Goal: Task Accomplishment & Management: Use online tool/utility

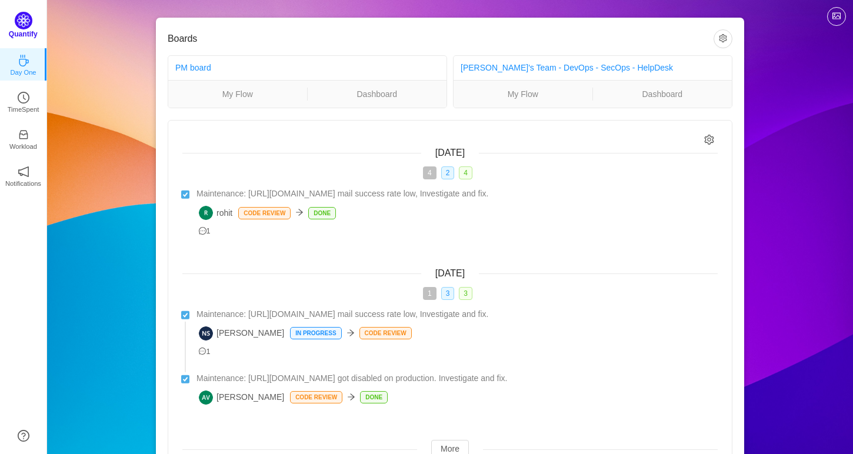
click at [25, 29] on p "Quantify" at bounding box center [23, 34] width 29 height 11
click at [21, 93] on icon "icon: clock-circle" at bounding box center [24, 95] width 12 height 12
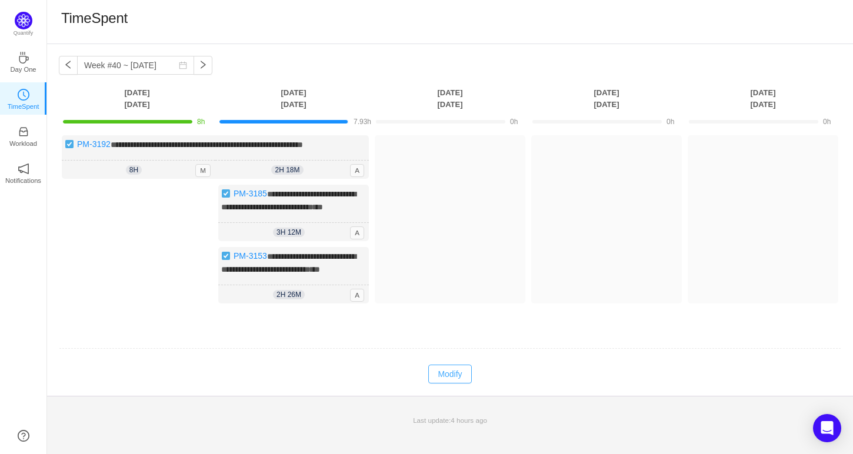
click at [450, 384] on button "Modify" at bounding box center [449, 374] width 43 height 19
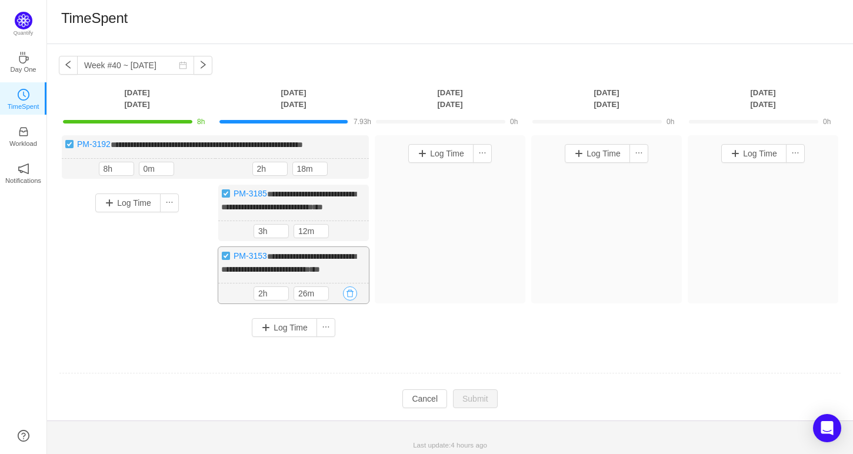
click at [349, 301] on button "button" at bounding box center [350, 294] width 14 height 14
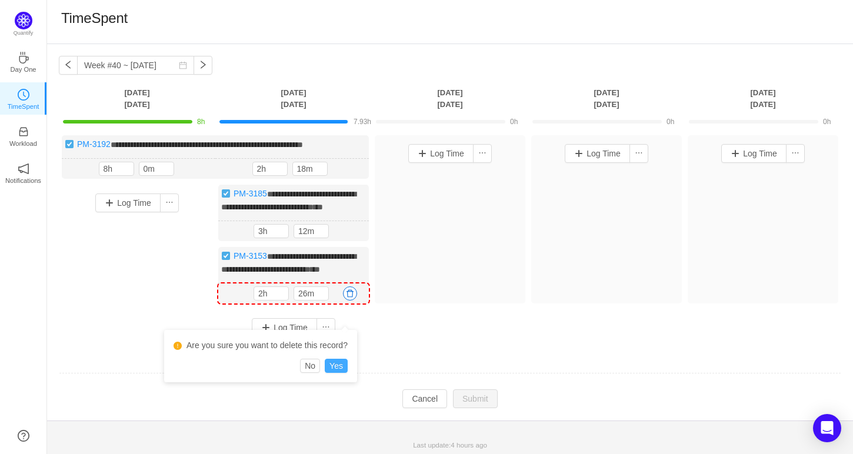
click at [334, 369] on button "Yes" at bounding box center [336, 366] width 23 height 14
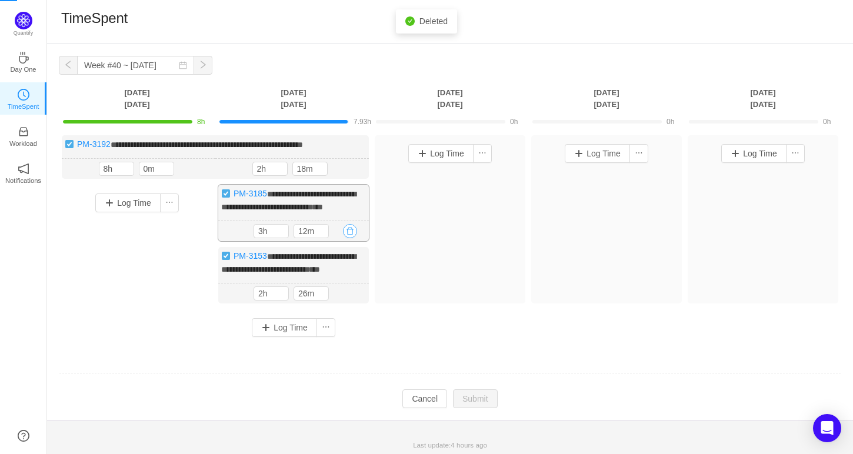
click at [345, 237] on div "3h 12m 3h 12m" at bounding box center [293, 231] width 151 height 21
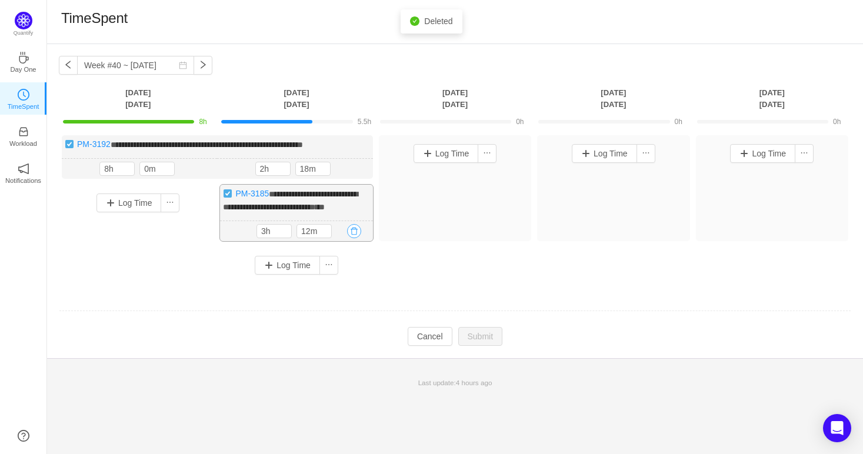
click at [350, 237] on button "button" at bounding box center [354, 231] width 14 height 14
click at [340, 293] on button "Yes" at bounding box center [340, 292] width 23 height 14
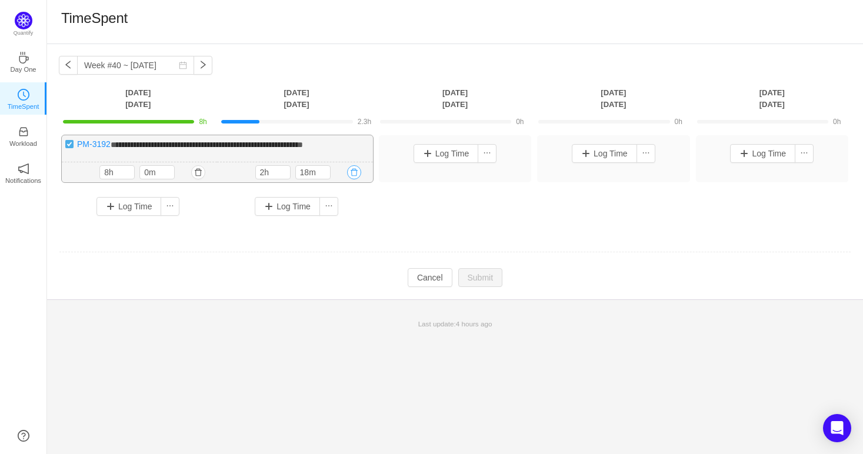
click at [348, 168] on button "button" at bounding box center [354, 172] width 14 height 14
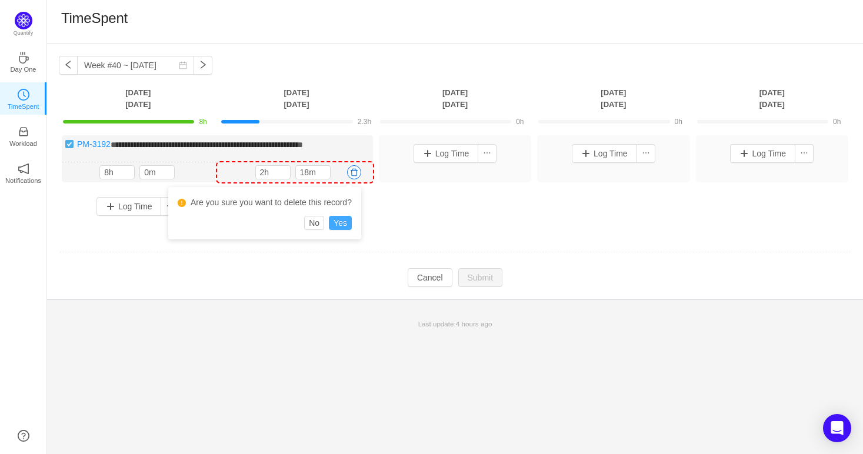
click at [342, 219] on button "Yes" at bounding box center [340, 223] width 23 height 14
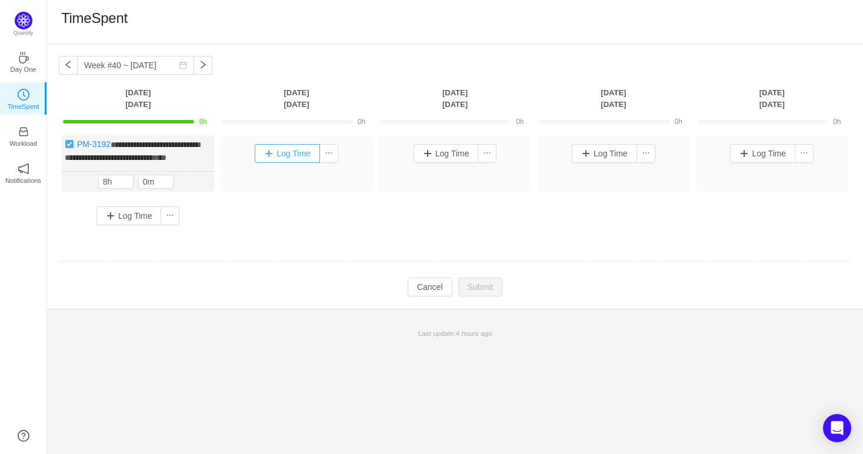
click at [292, 153] on button "Log Time" at bounding box center [287, 153] width 65 height 19
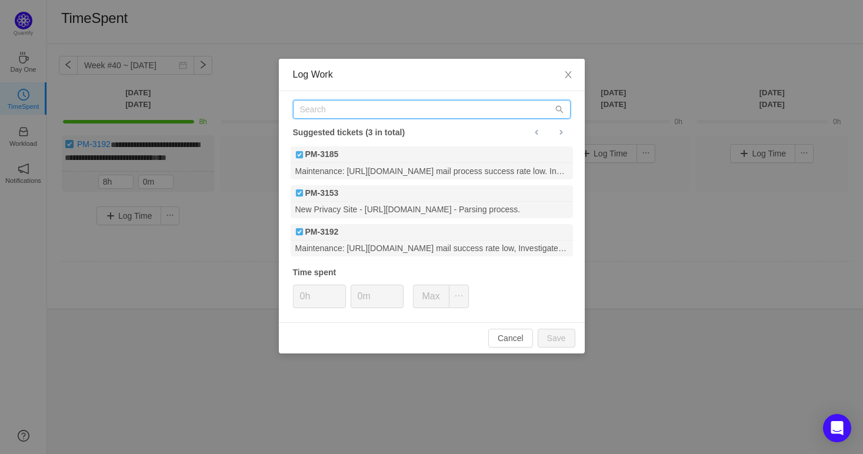
click at [382, 109] on input "text" at bounding box center [432, 109] width 278 height 19
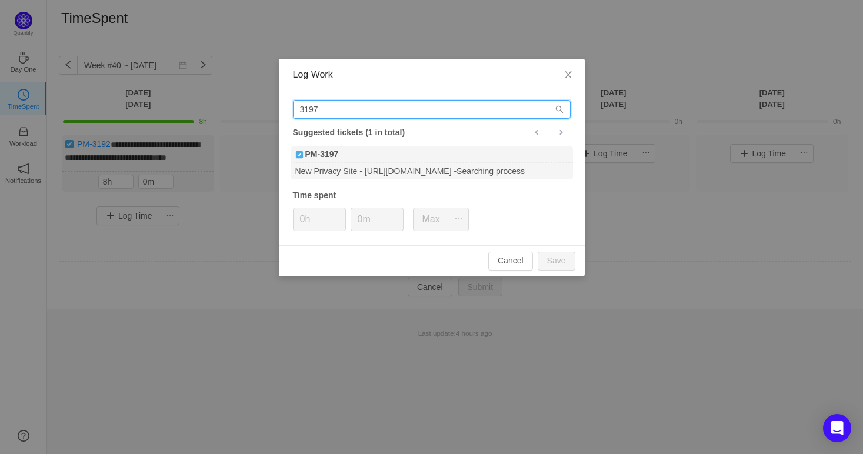
type input "3197"
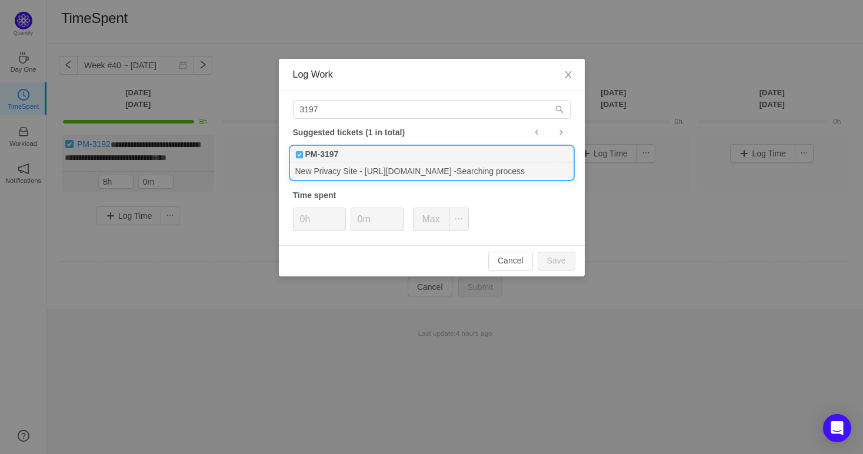
click at [372, 162] on div "PM-3197" at bounding box center [432, 155] width 282 height 16
click at [556, 265] on button "Save" at bounding box center [557, 261] width 38 height 19
type input "0h"
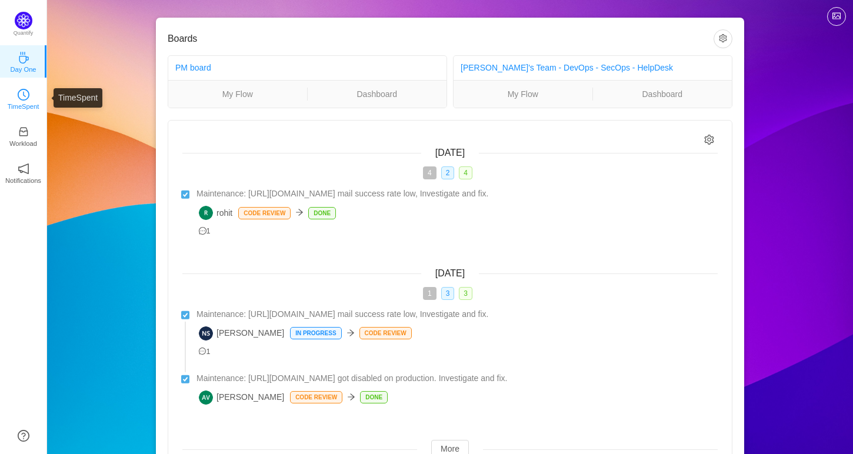
click at [12, 104] on p "TimeSpent" at bounding box center [24, 106] width 32 height 11
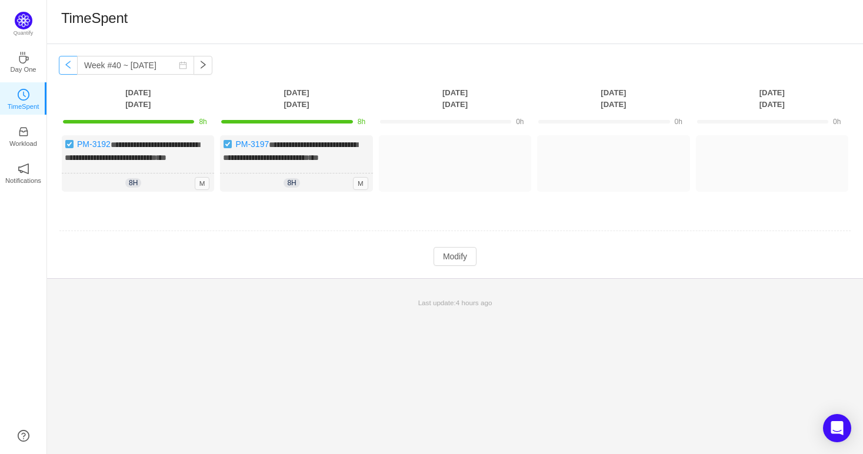
click at [69, 71] on button "button" at bounding box center [68, 65] width 19 height 19
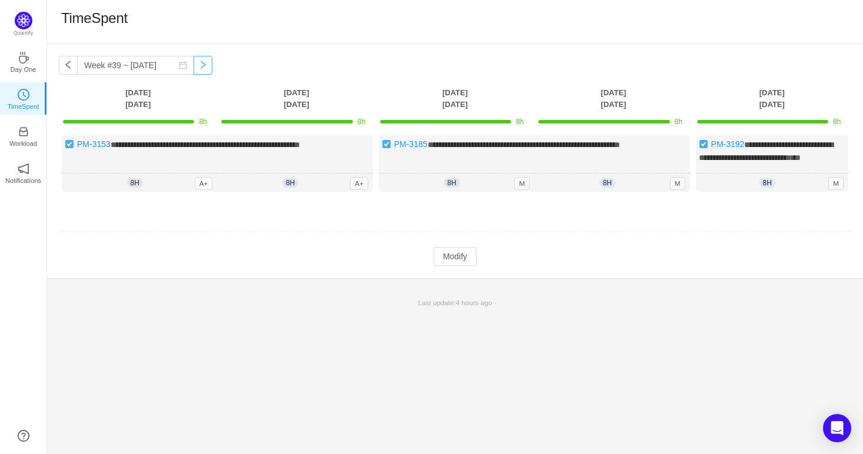
click at [194, 63] on button "button" at bounding box center [203, 65] width 19 height 19
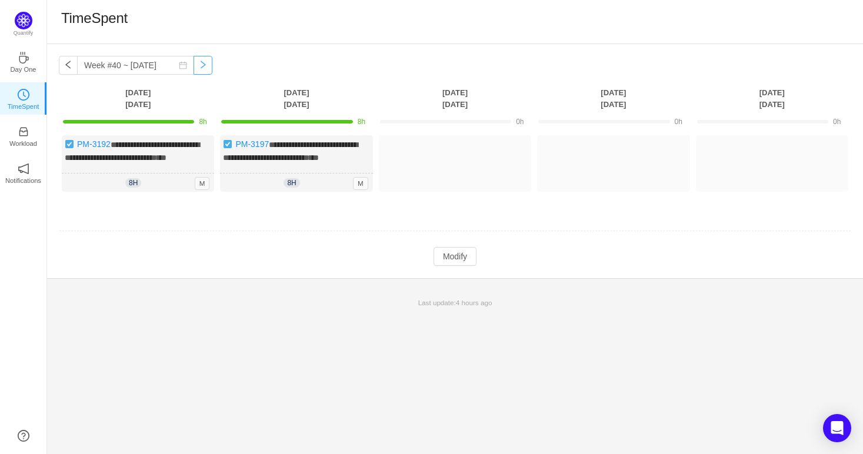
click at [194, 58] on button "button" at bounding box center [203, 65] width 19 height 19
type input "Week #40 ~ [DATE]"
drag, startPoint x: 472, startPoint y: 108, endPoint x: 434, endPoint y: 91, distance: 41.9
click at [434, 91] on th "[DATE]" at bounding box center [455, 98] width 158 height 24
click at [435, 91] on th "[DATE]" at bounding box center [455, 98] width 158 height 24
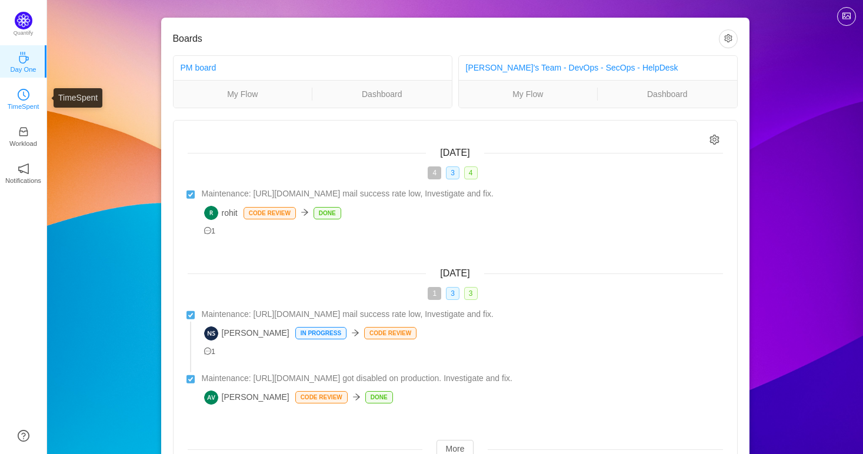
click at [22, 101] on p "TimeSpent" at bounding box center [24, 106] width 32 height 11
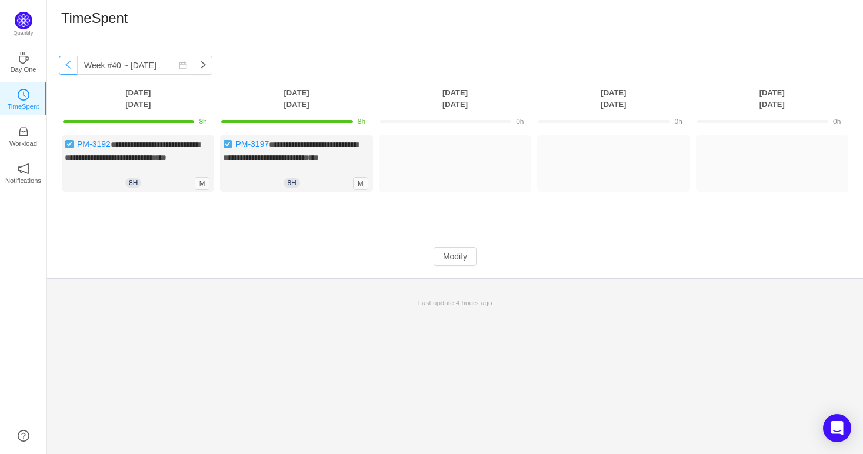
click at [64, 69] on button "button" at bounding box center [68, 65] width 19 height 19
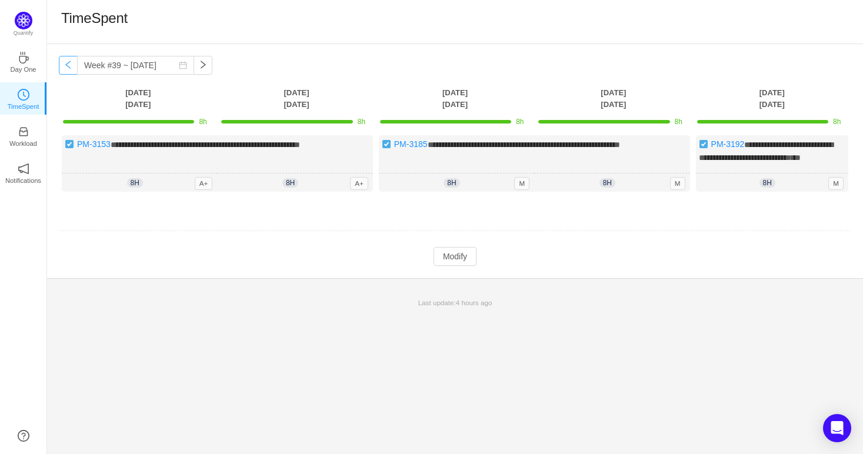
click at [64, 69] on button "button" at bounding box center [68, 65] width 19 height 19
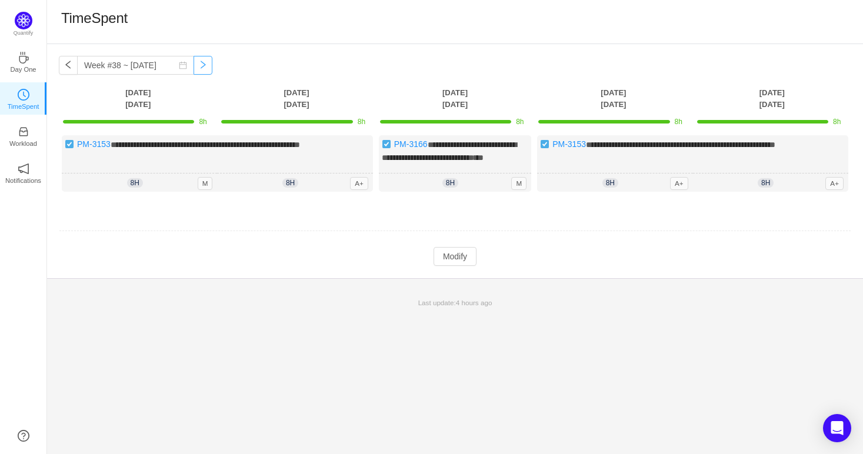
click at [194, 64] on button "button" at bounding box center [203, 65] width 19 height 19
type input "Week #39 ~ [DATE]"
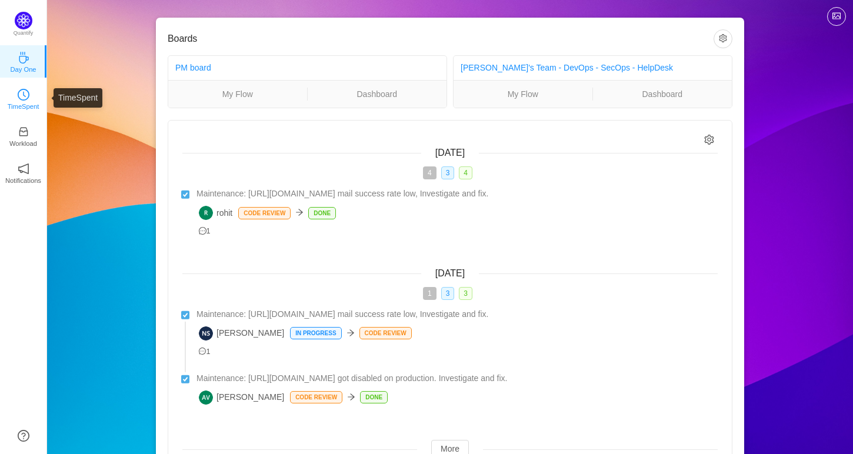
click at [29, 94] on link "TimeSpent" at bounding box center [24, 98] width 12 height 12
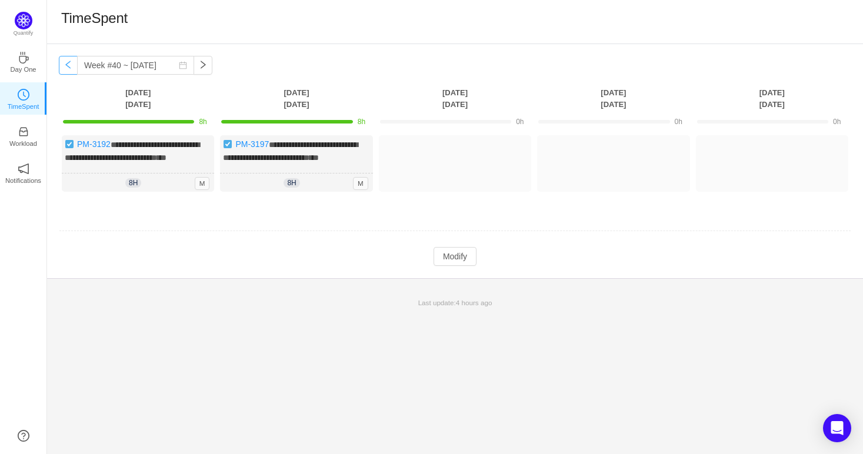
click at [68, 62] on button "button" at bounding box center [68, 65] width 19 height 19
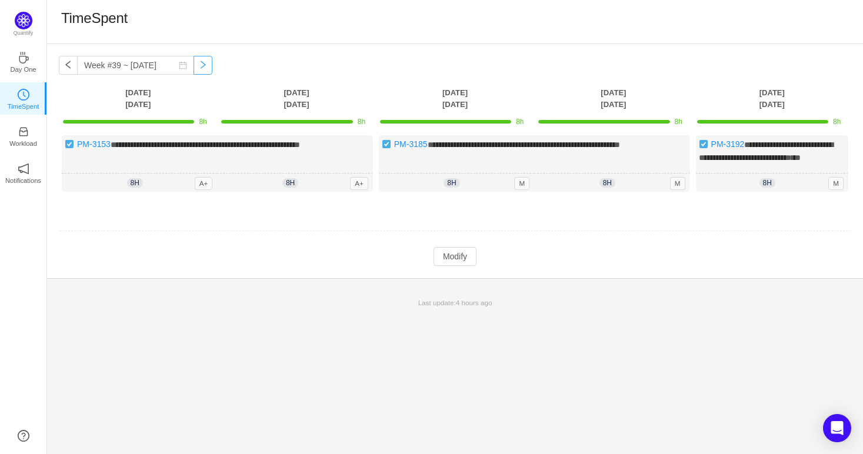
click at [194, 62] on button "button" at bounding box center [203, 65] width 19 height 19
type input "Week #40 ~ [DATE]"
